Goal: Task Accomplishment & Management: Manage account settings

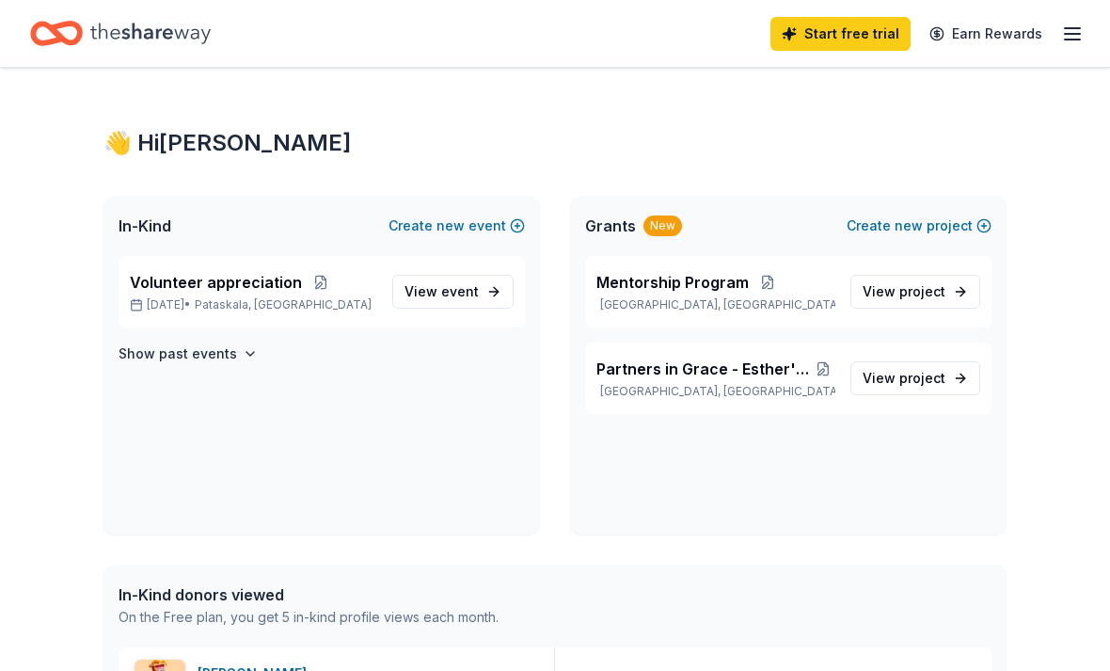
click at [1065, 43] on icon "button" at bounding box center [1072, 34] width 23 height 23
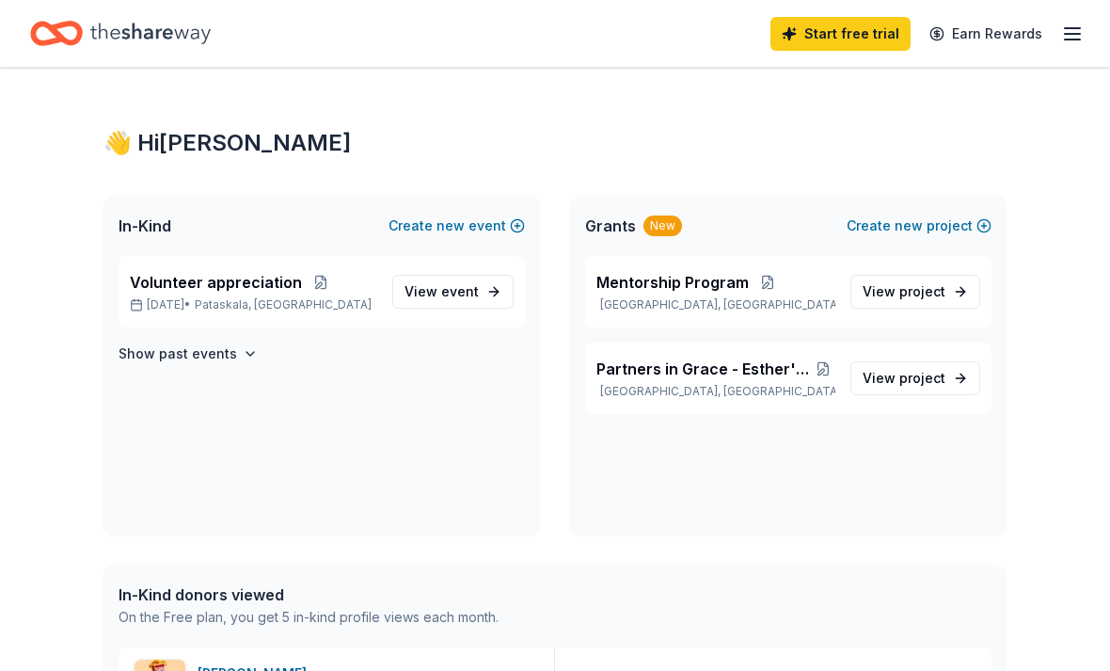
click at [1079, 40] on line "button" at bounding box center [1072, 40] width 15 height 0
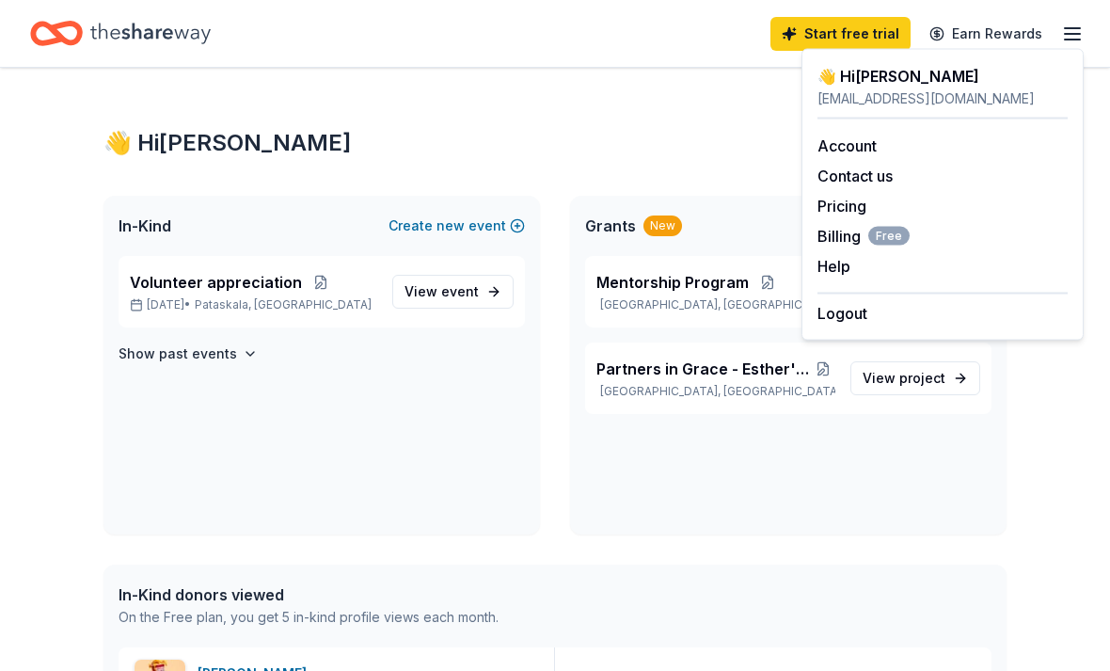
click at [843, 151] on link "Account" at bounding box center [846, 145] width 59 height 19
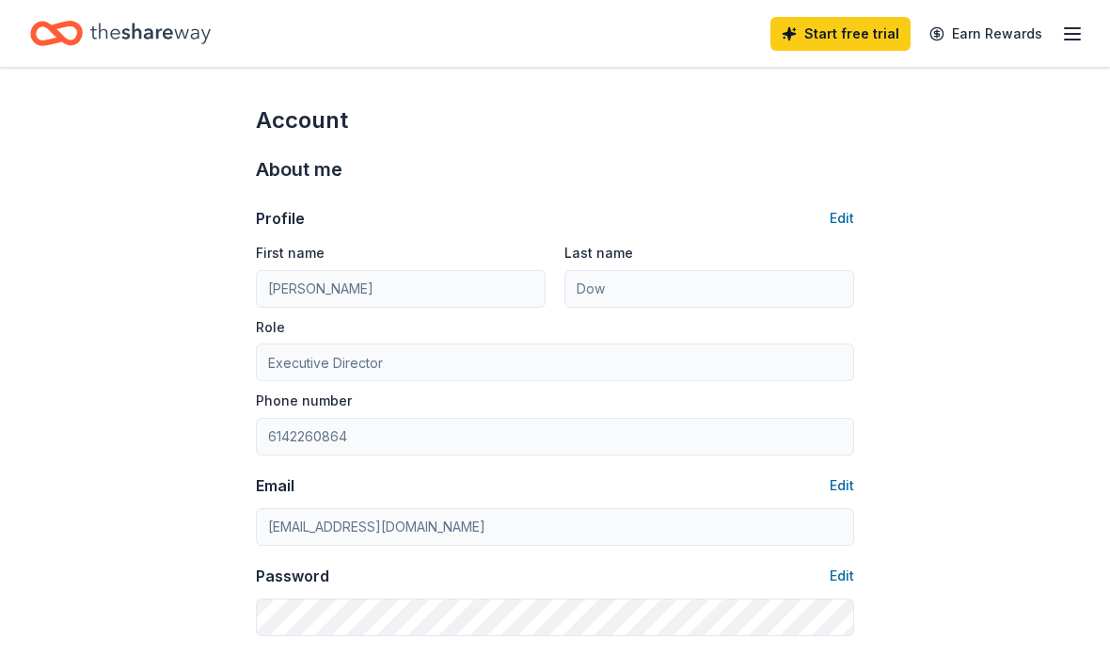
click at [1072, 43] on icon "button" at bounding box center [1072, 34] width 23 height 23
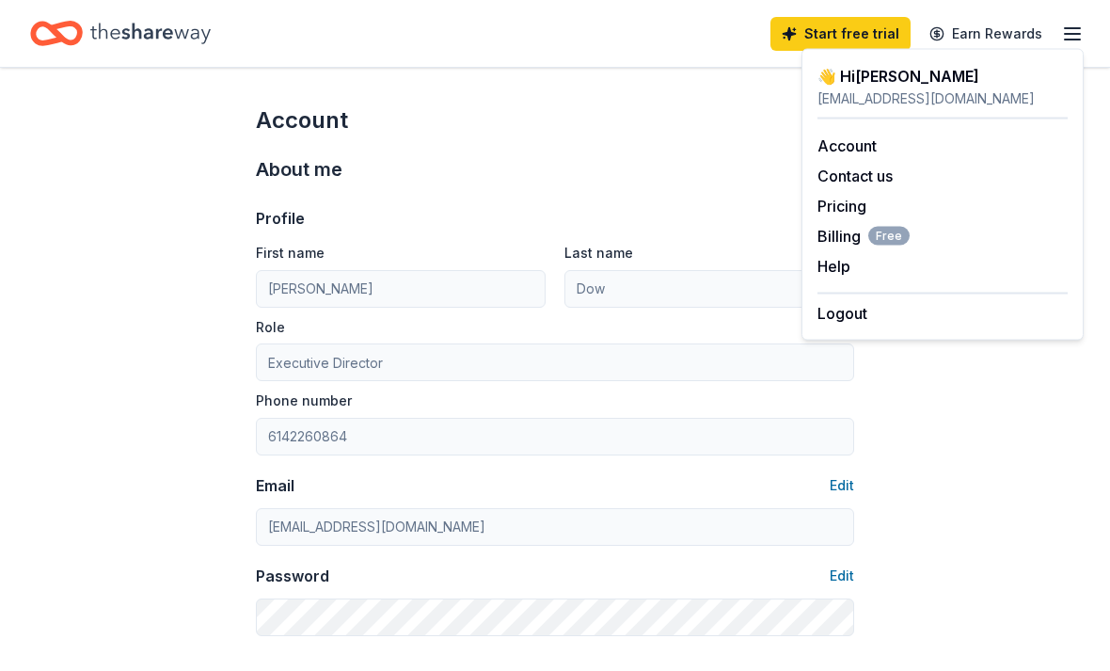
click at [862, 94] on div "[EMAIL_ADDRESS][DOMAIN_NAME]" at bounding box center [942, 98] width 250 height 23
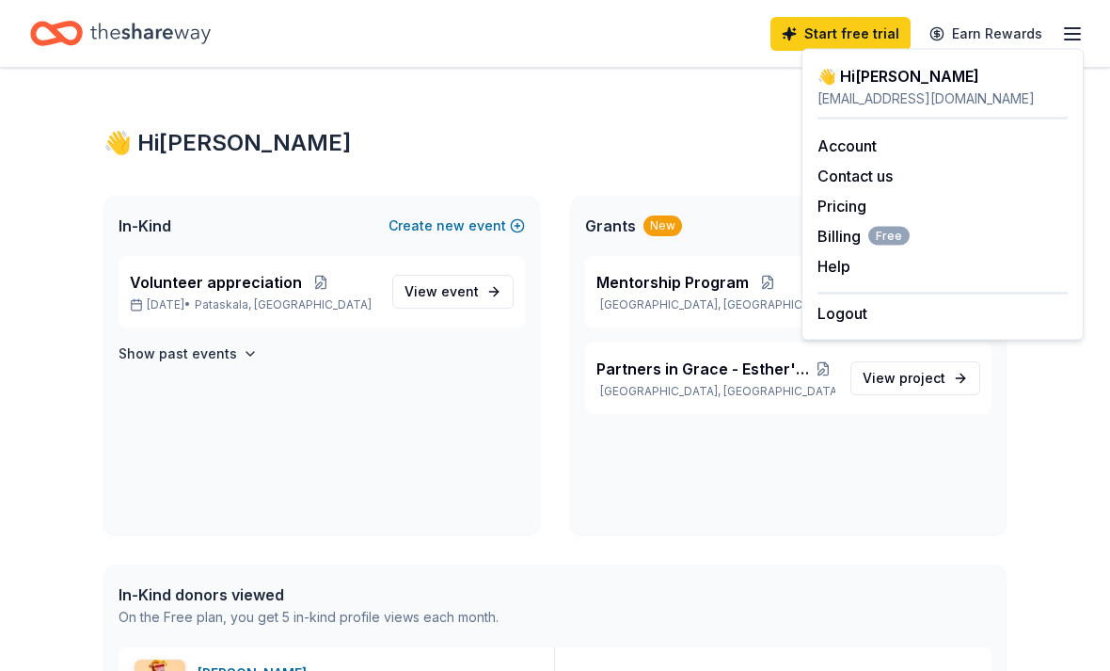
click at [446, 282] on span "View event" at bounding box center [441, 291] width 74 height 23
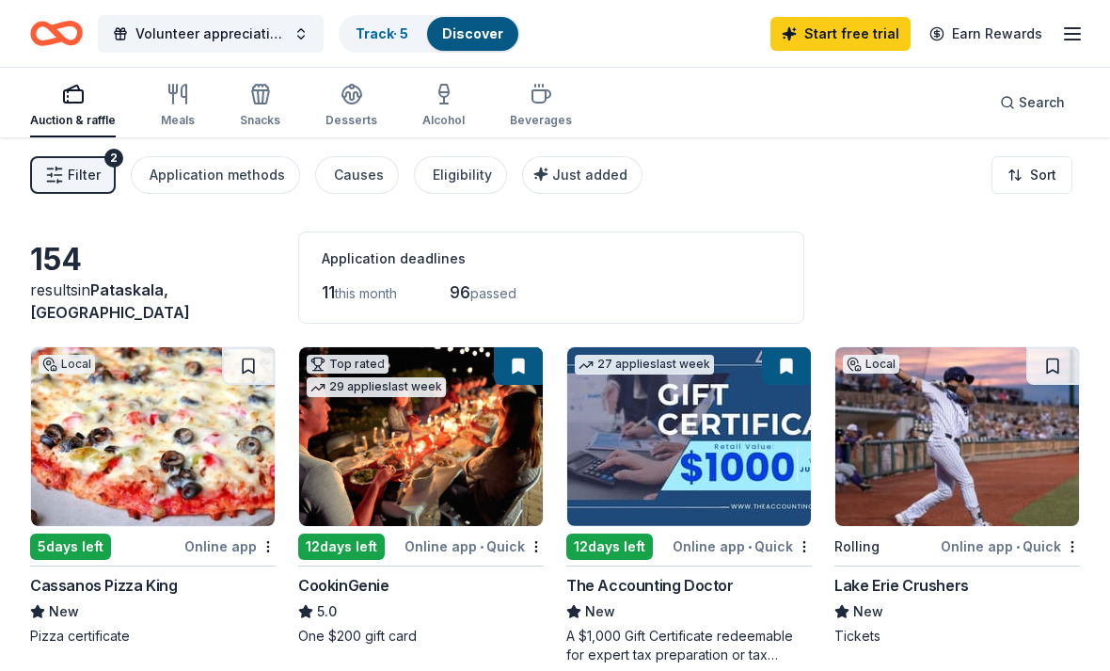
click at [82, 179] on span "Filter" at bounding box center [84, 175] width 33 height 23
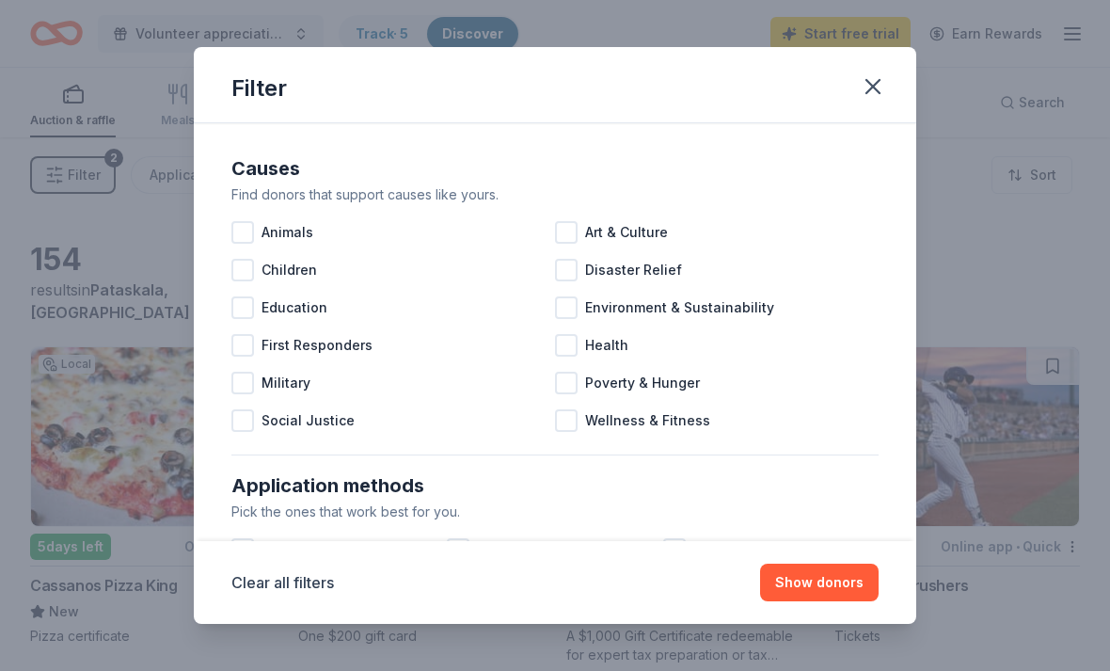
click at [878, 101] on button "button" at bounding box center [872, 86] width 41 height 41
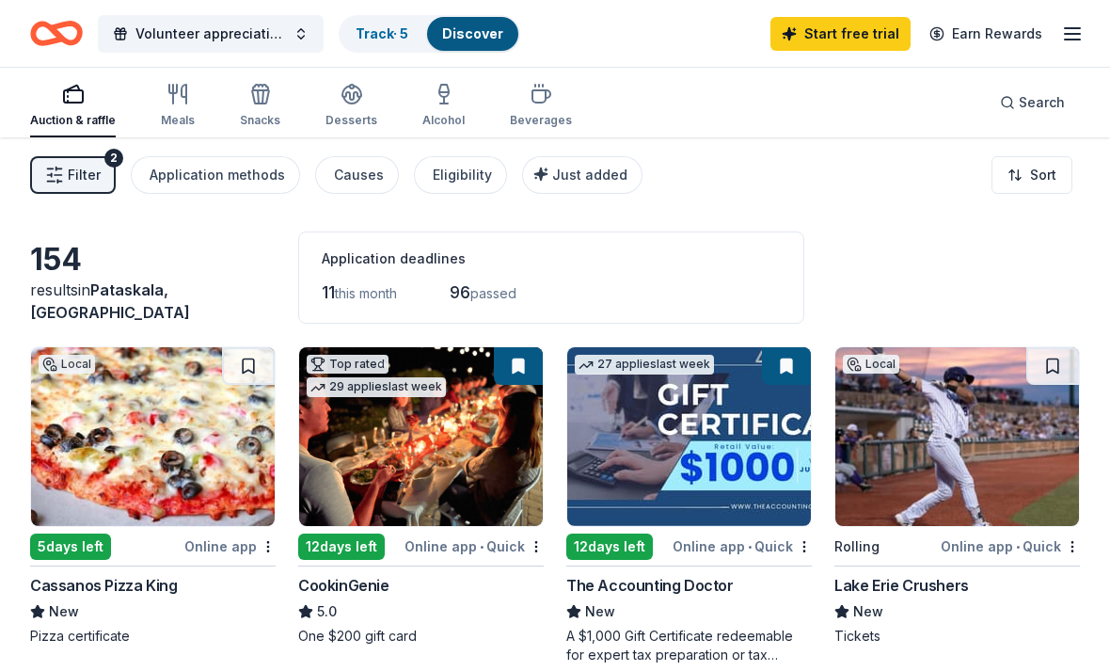
click at [455, 27] on link "Discover" at bounding box center [472, 33] width 61 height 16
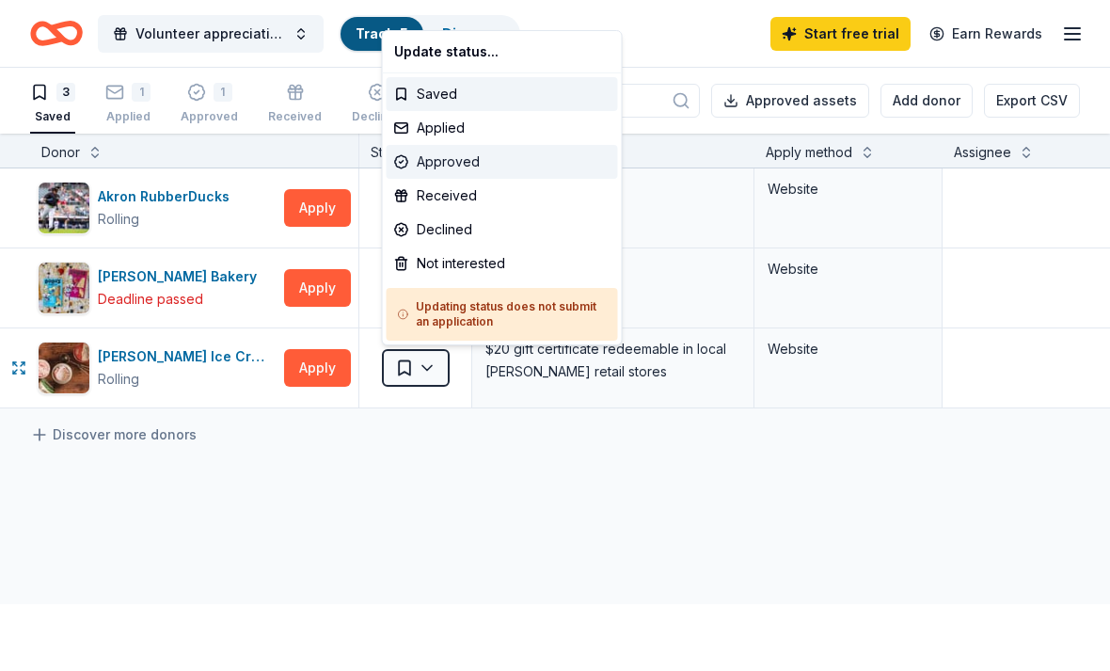
click at [438, 166] on div "Approved" at bounding box center [502, 162] width 231 height 34
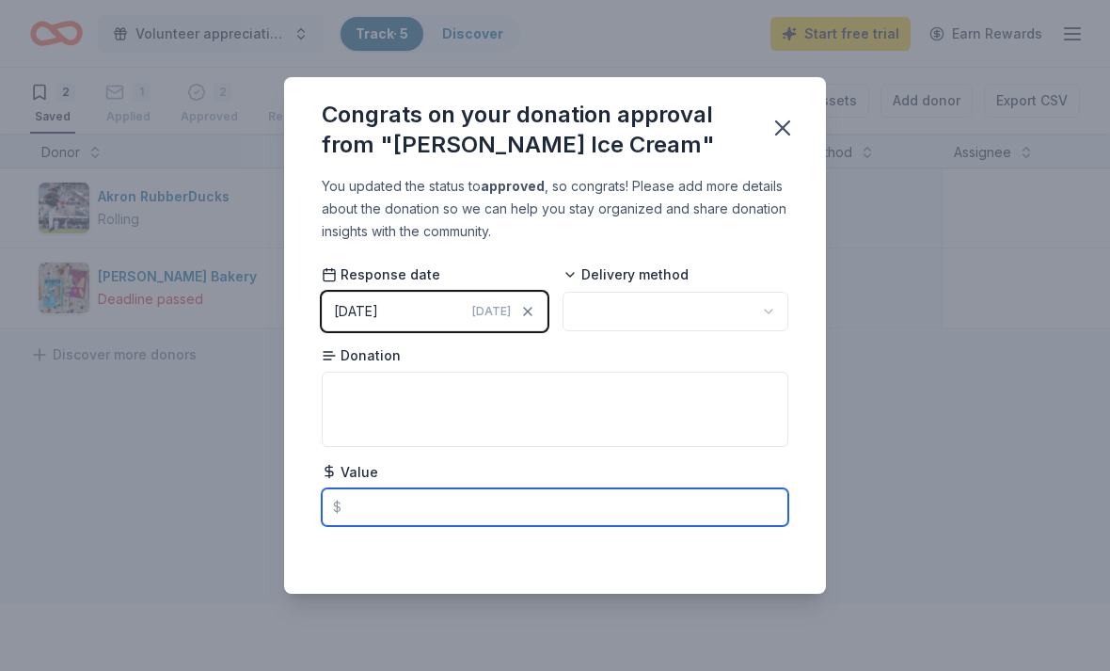
click at [528, 516] on input "text" at bounding box center [555, 507] width 467 height 38
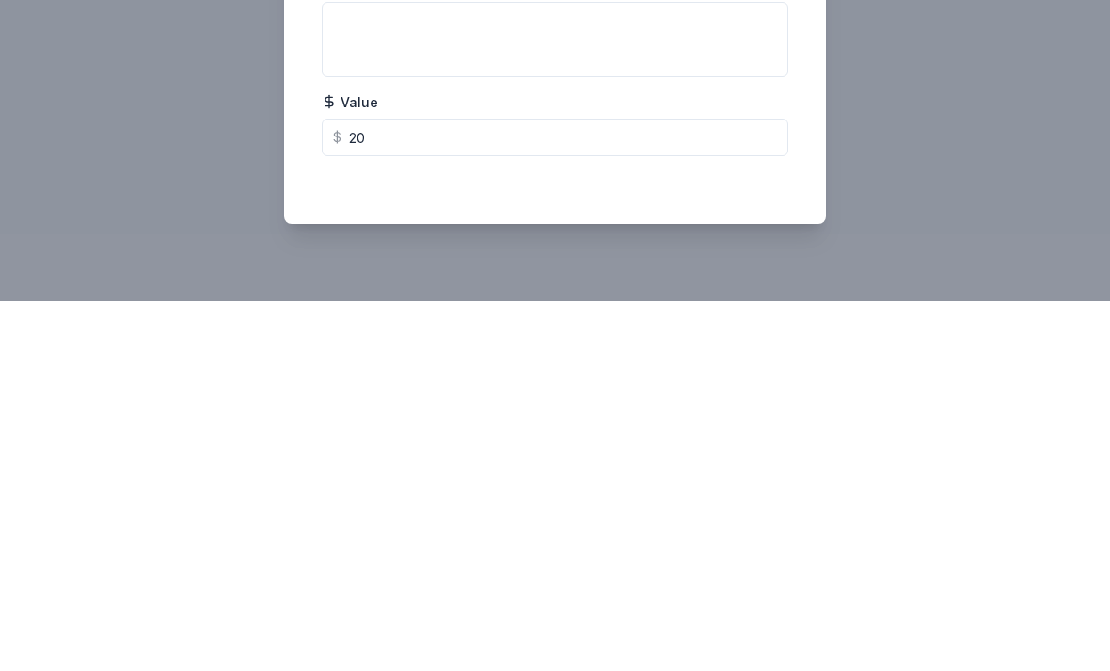
scroll to position [60, 0]
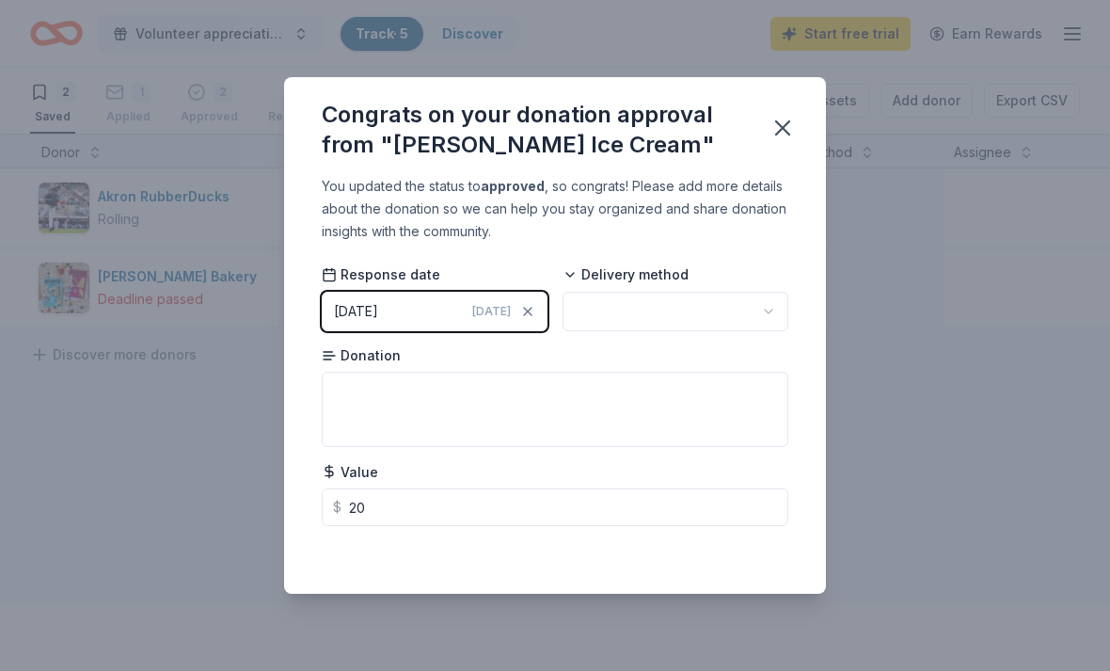
click at [771, 322] on button "button" at bounding box center [676, 312] width 226 height 40
type input "20.00"
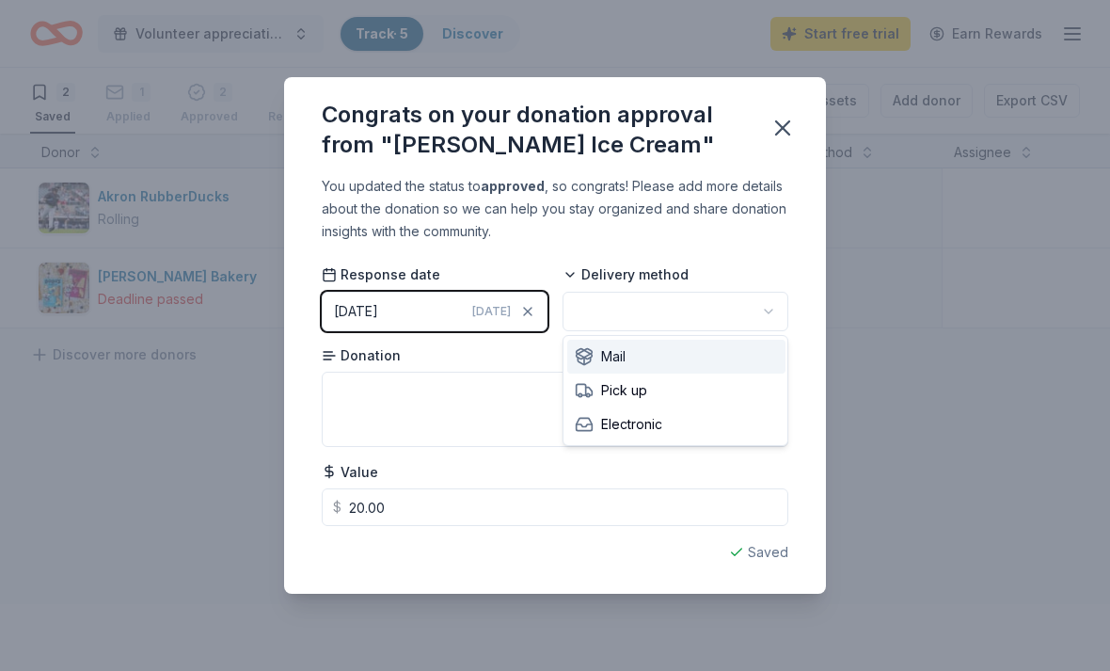
click at [640, 354] on div "Mail" at bounding box center [676, 357] width 218 height 34
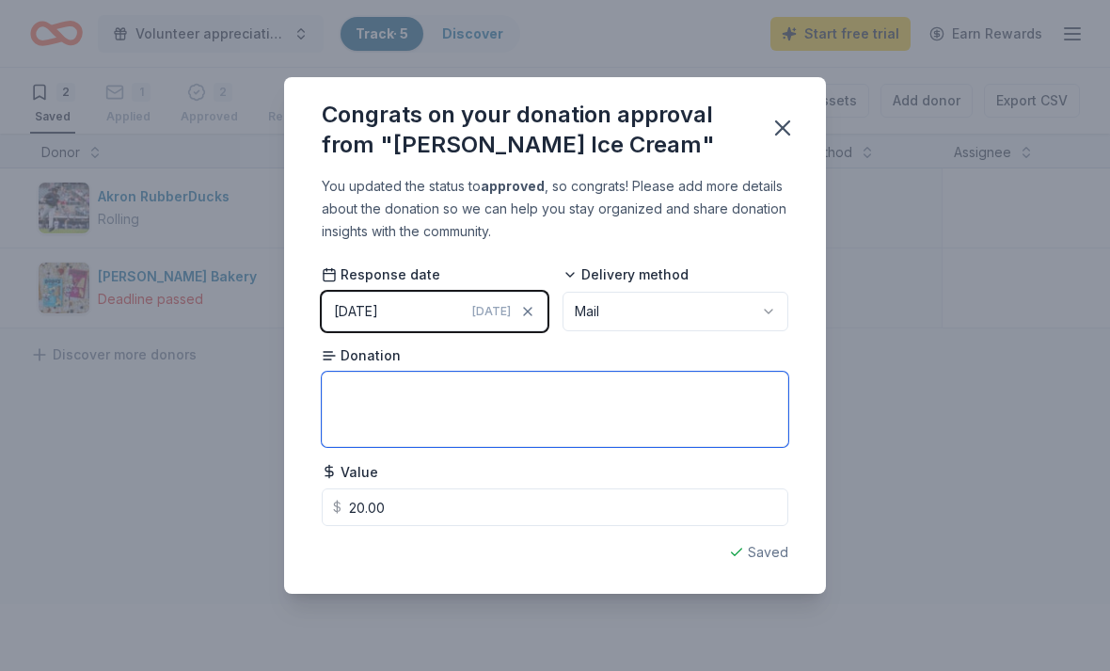
click at [574, 399] on textarea at bounding box center [555, 409] width 467 height 75
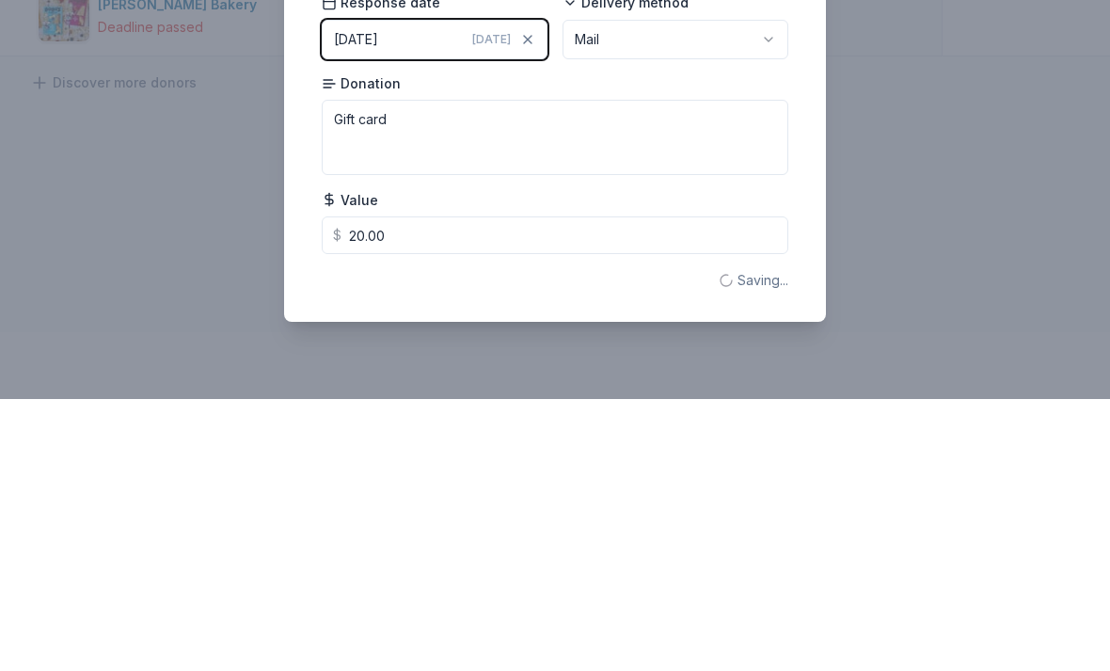
scroll to position [60, 0]
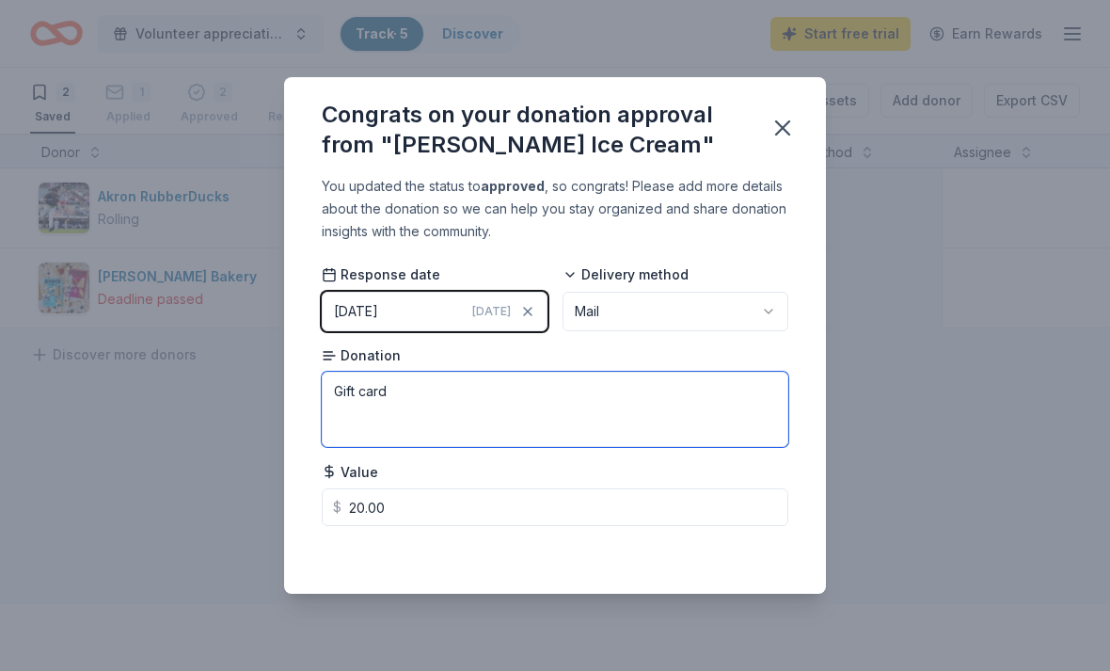
type textarea "Gift card"
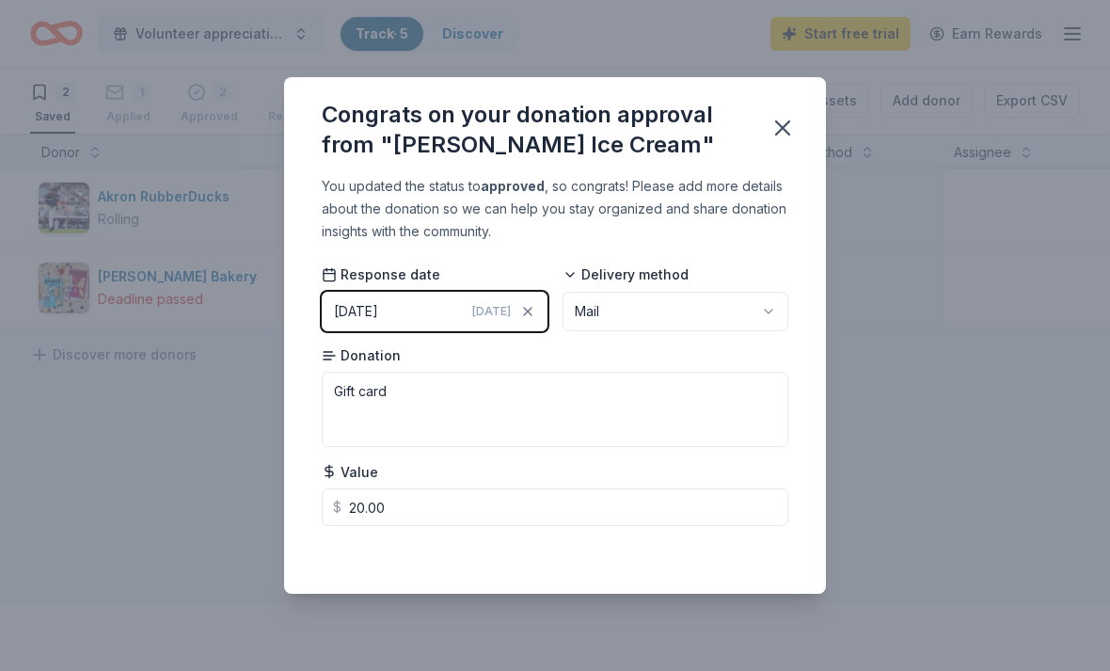
click at [769, 552] on div "Saved" at bounding box center [555, 552] width 467 height 23
click at [792, 133] on icon "button" at bounding box center [782, 128] width 26 height 26
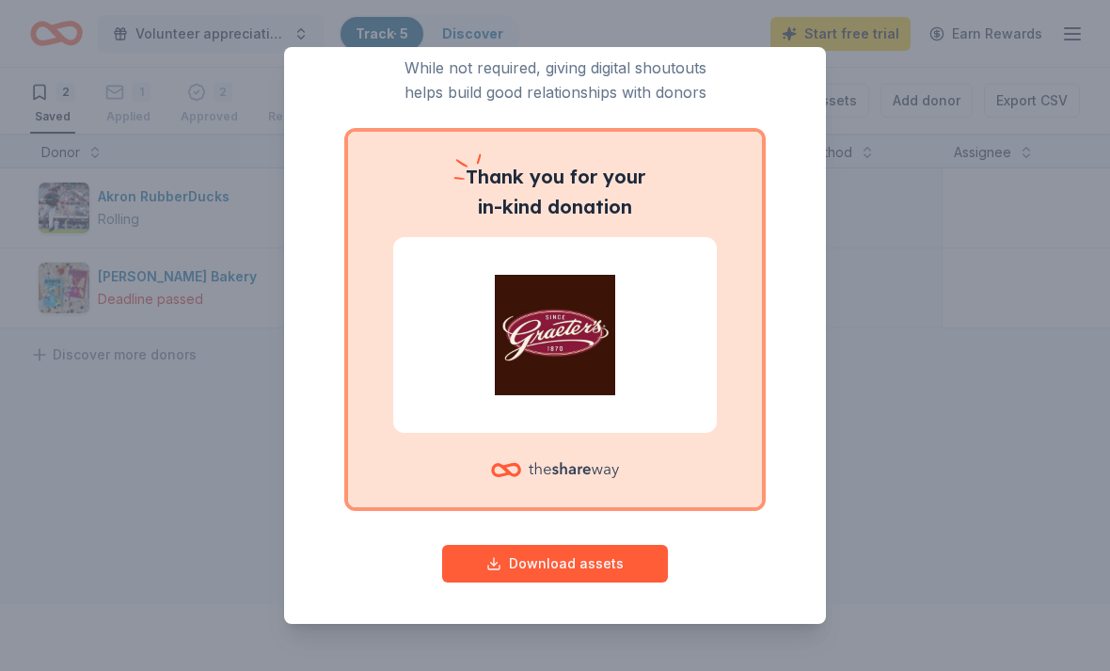
scroll to position [66, 0]
click at [594, 635] on div "Give your donor a shoutout! While not required, giving digital shoutouts helps …" at bounding box center [555, 335] width 1110 height 671
click at [609, 622] on div "Give your donor a shoutout! While not required, giving digital shoutouts helps …" at bounding box center [555, 335] width 542 height 577
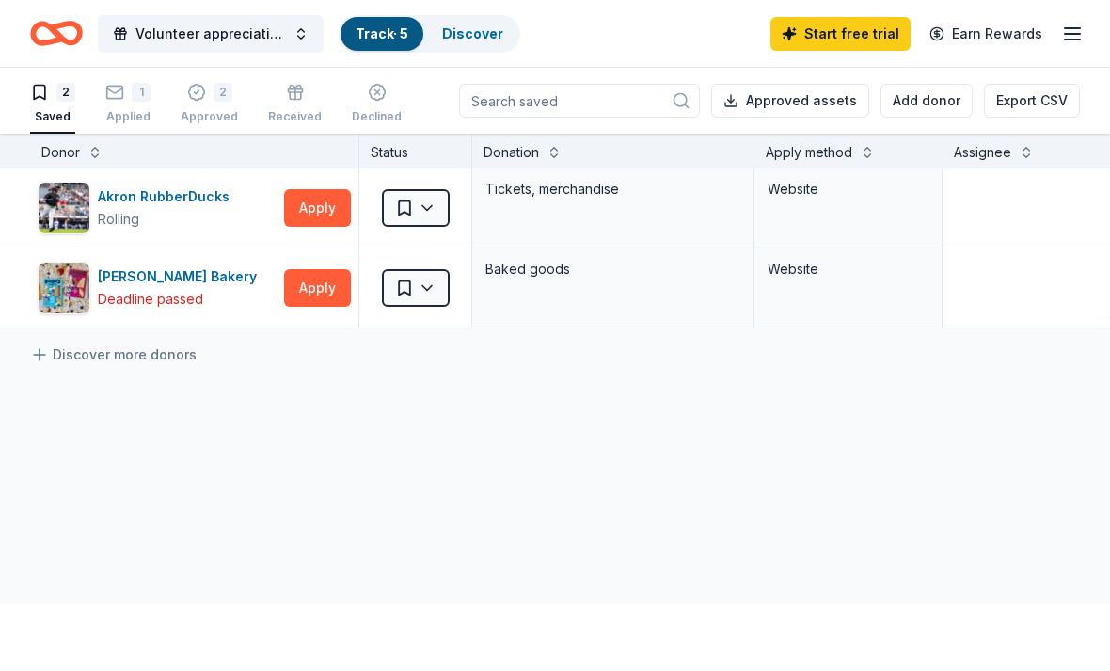
scroll to position [0, 0]
